Goal: Navigation & Orientation: Find specific page/section

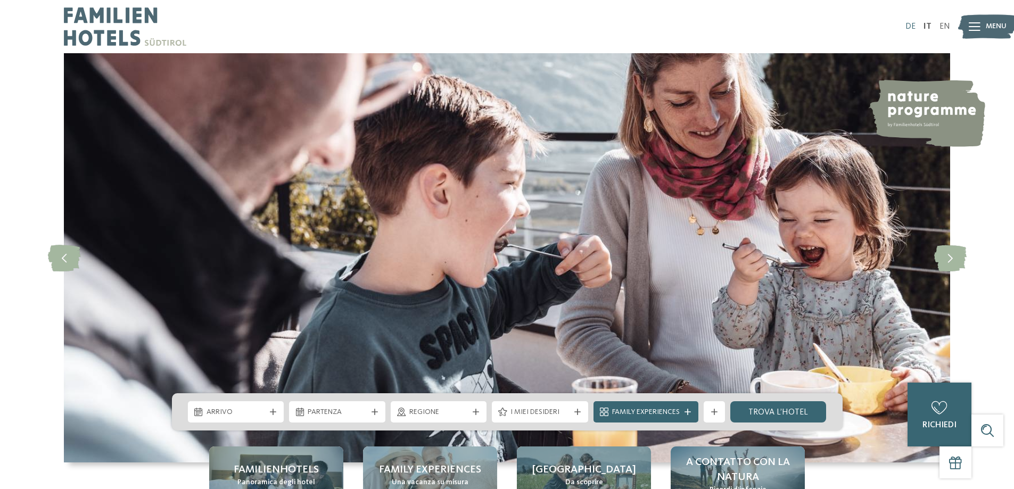
click at [910, 26] on link "DE" at bounding box center [910, 26] width 10 height 9
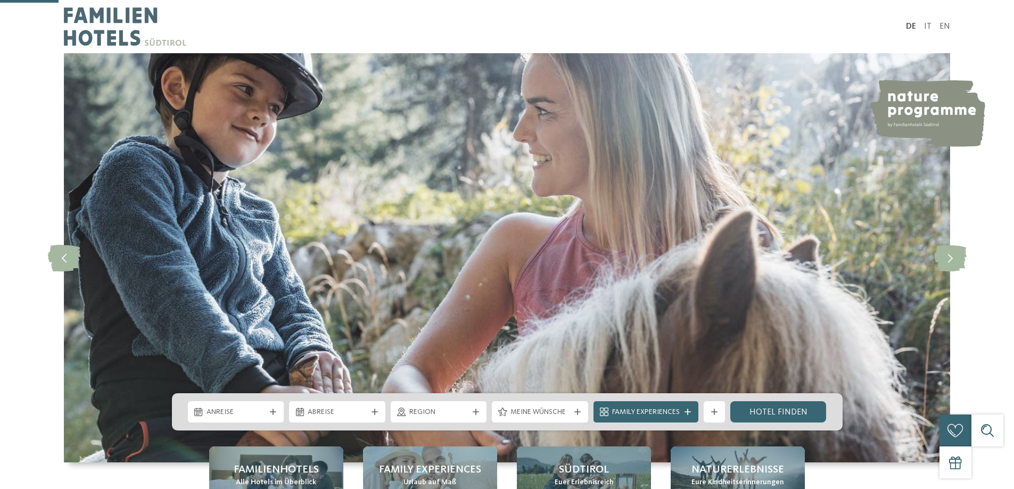
scroll to position [266, 0]
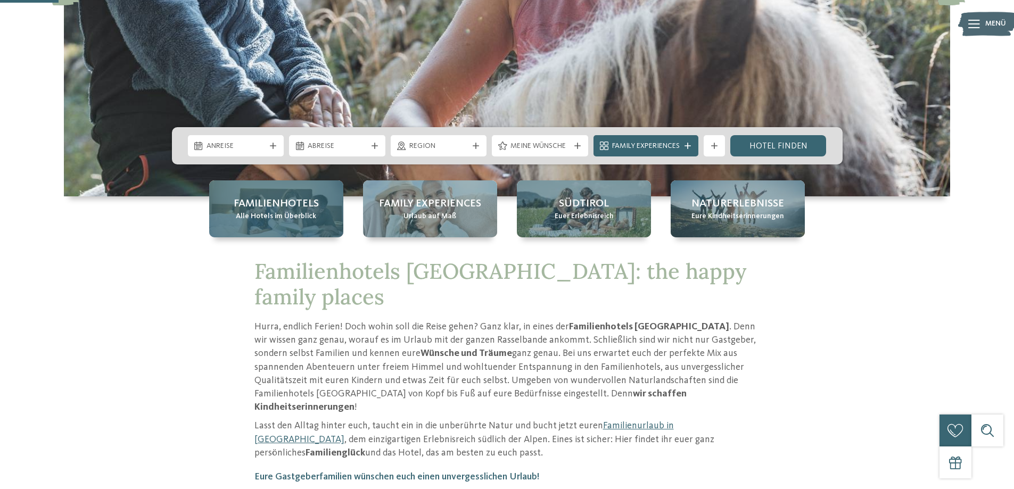
click at [282, 214] on span "Alle Hotels im Überblick" at bounding box center [276, 216] width 80 height 11
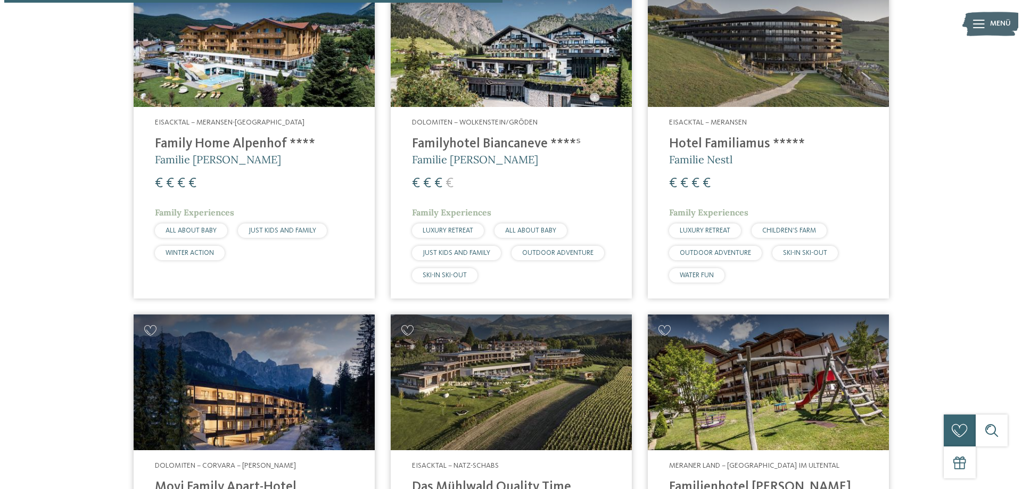
scroll to position [1863, 0]
